Goal: Check status: Check status

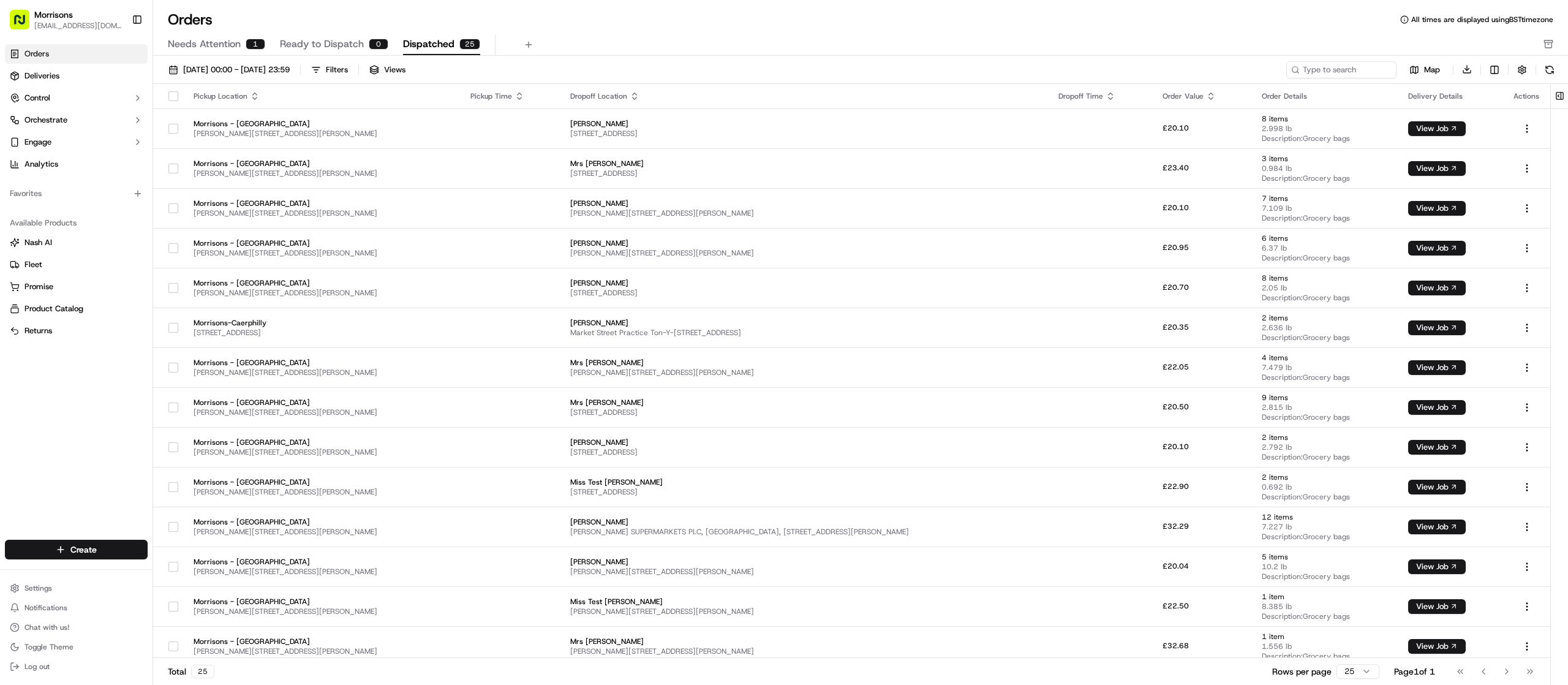
scroll to position [449, 0]
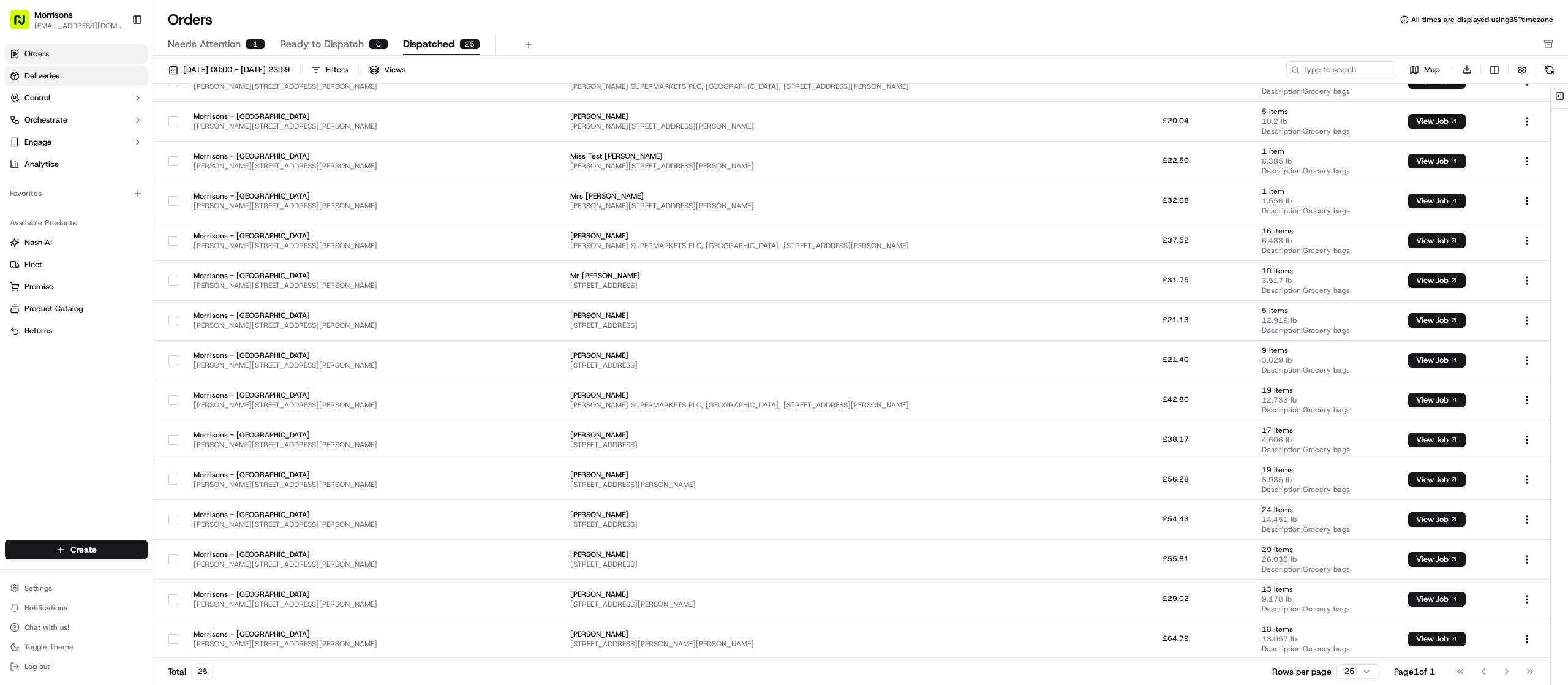
click at [71, 71] on link "Deliveries" at bounding box center [76, 76] width 143 height 19
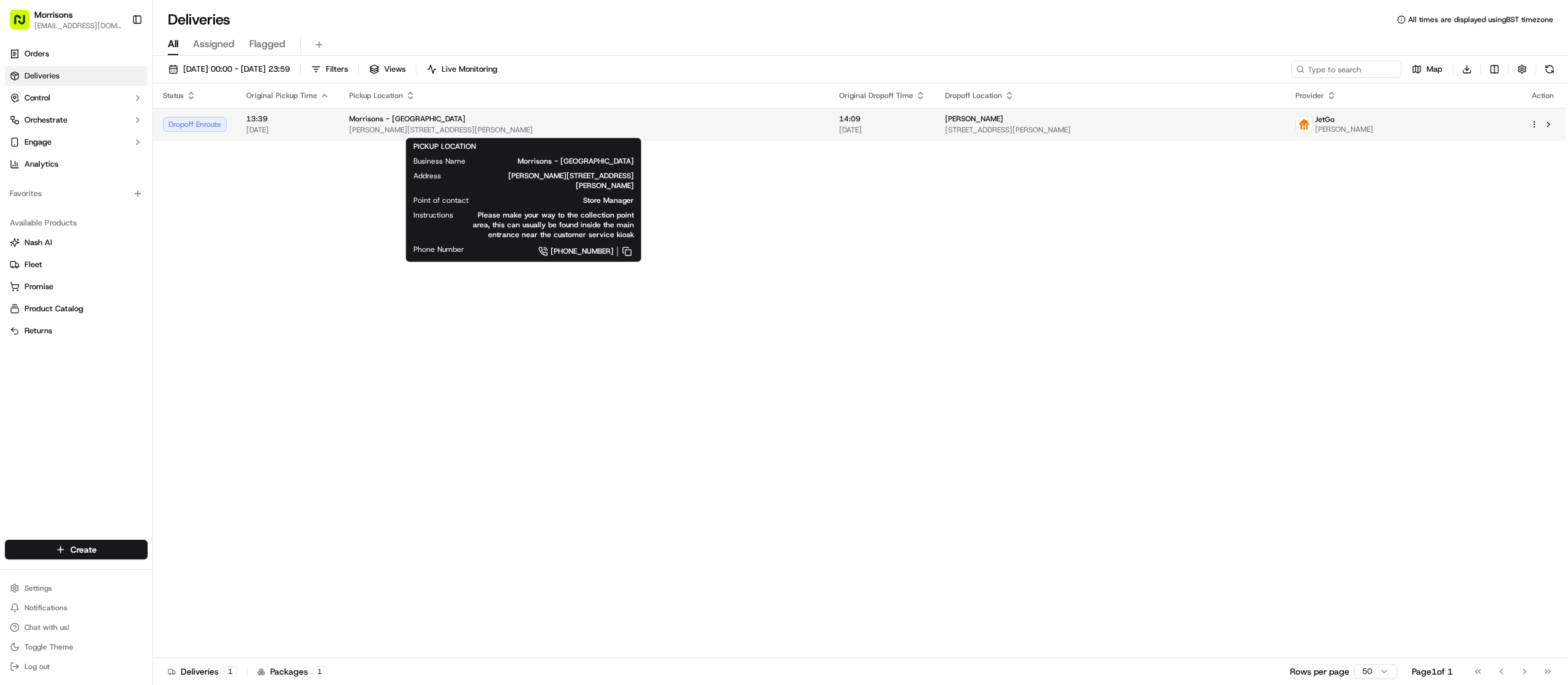
click at [669, 122] on div "Morrisons - [GEOGRAPHIC_DATA]" at bounding box center [584, 118] width 470 height 10
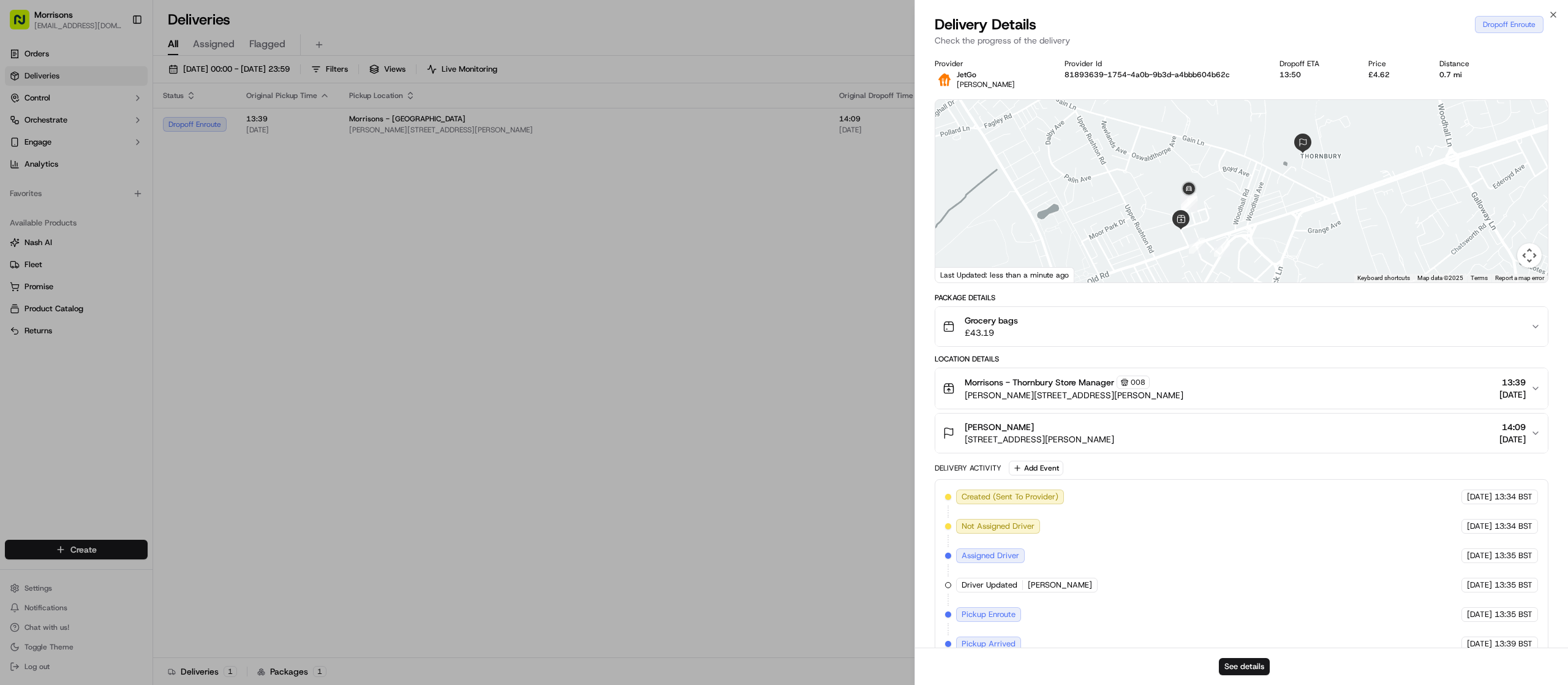
click at [1559, 12] on div "Close Delivery Details Dropoff Enroute Check the progress of the delivery Provi…" at bounding box center [1241, 342] width 653 height 685
click at [1552, 12] on icon "button" at bounding box center [1553, 14] width 10 height 10
